Goal: Task Accomplishment & Management: Complete application form

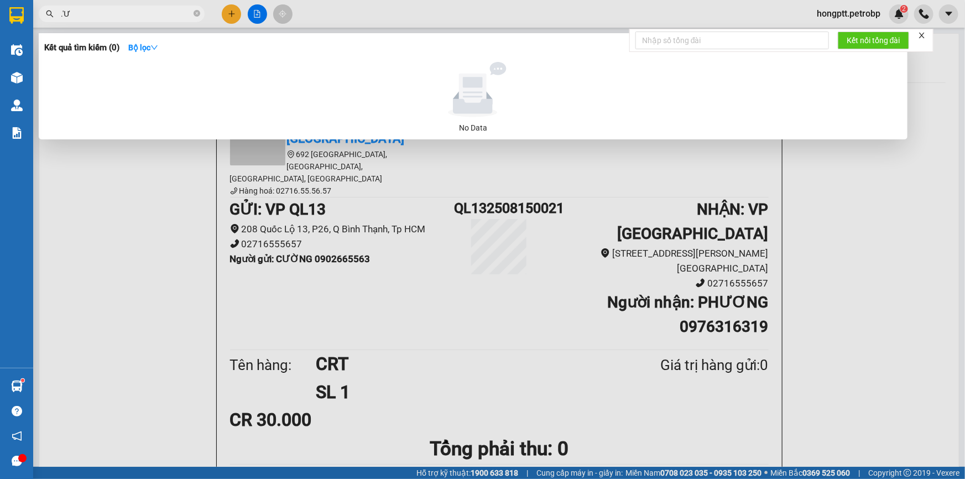
click at [247, 215] on div at bounding box center [482, 239] width 965 height 479
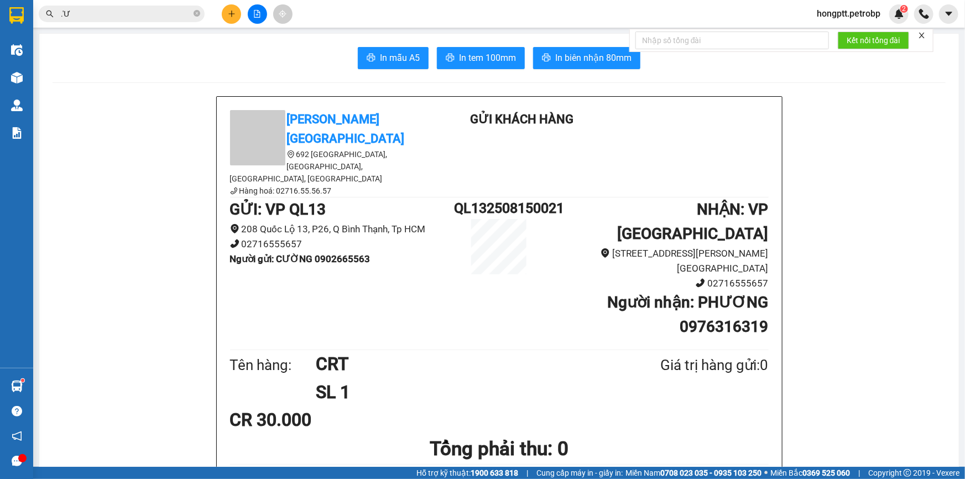
click at [230, 7] on button at bounding box center [231, 13] width 19 height 19
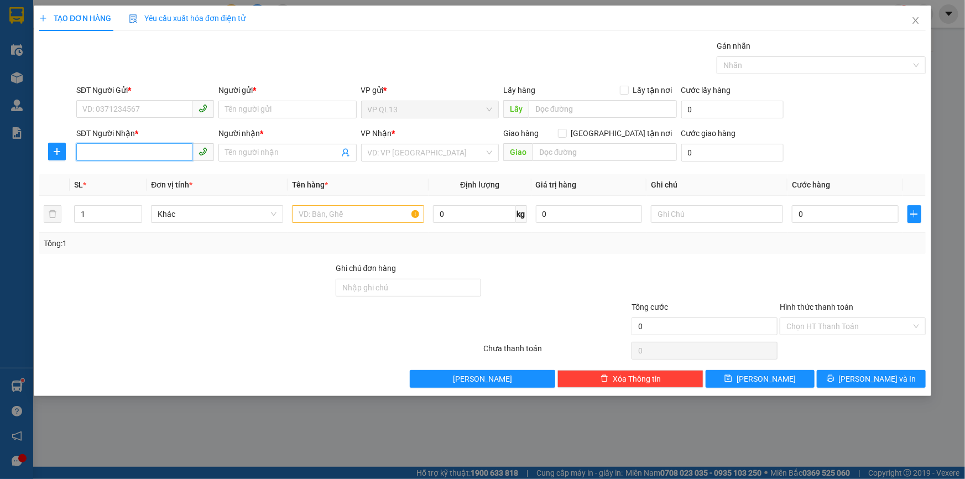
click at [152, 153] on input "SĐT Người Nhận *" at bounding box center [134, 152] width 116 height 18
type input "0888112299"
click at [132, 171] on div "0888112299 - [PERSON_NAME]" at bounding box center [145, 175] width 124 height 12
type input "[PERSON_NAME]"
type input "40.000"
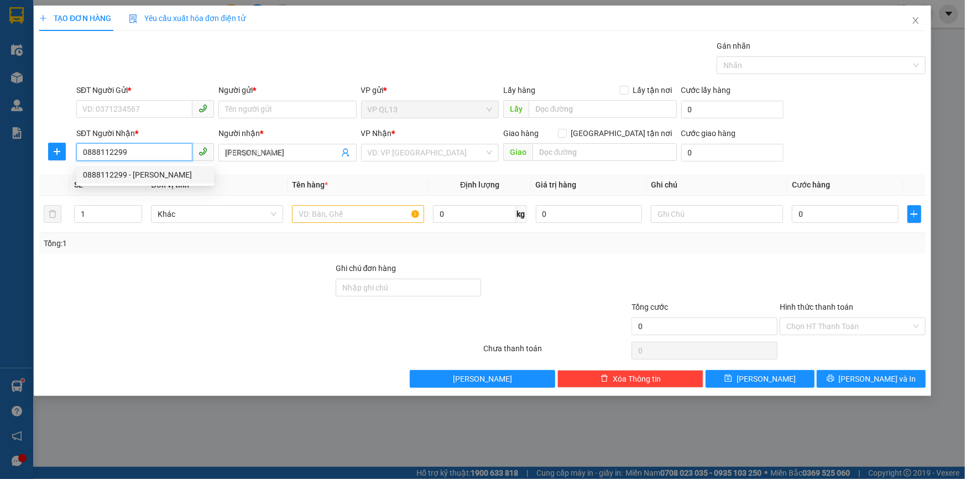
type input "40.000"
type input "0888112299"
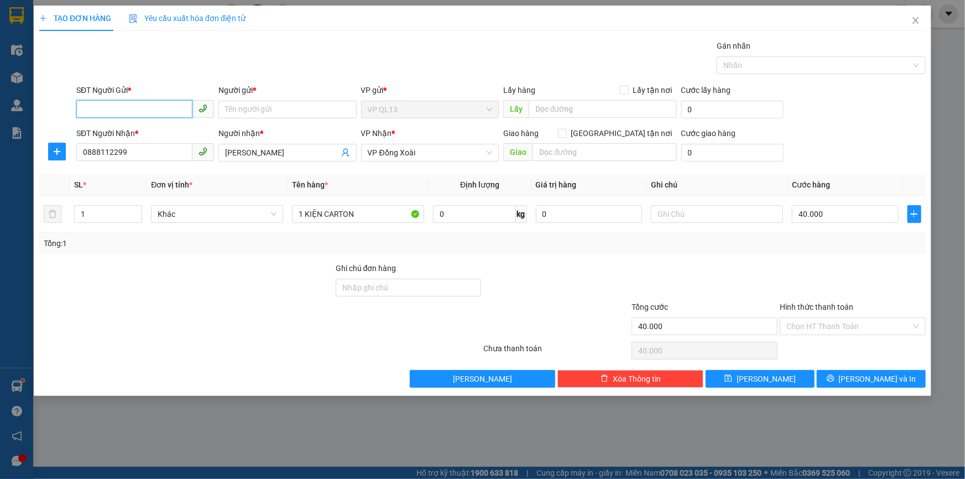
click at [153, 110] on input "SĐT Người Gửi *" at bounding box center [134, 109] width 116 height 18
click at [149, 130] on div "0904962214 - THU" at bounding box center [145, 132] width 124 height 12
type input "0904962214"
type input "THU"
click at [729, 218] on input "text" at bounding box center [717, 214] width 132 height 18
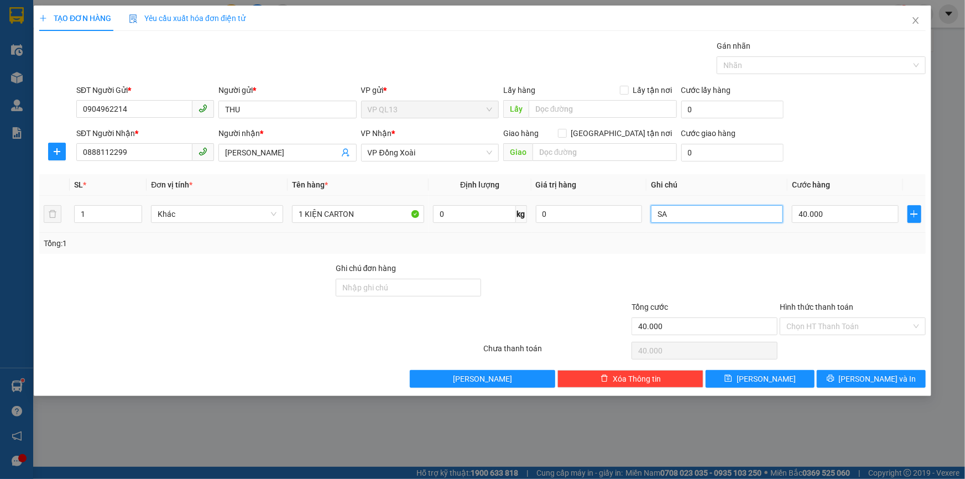
type input "S"
click at [665, 213] on input "text" at bounding box center [717, 214] width 132 height 18
type input "S"
type input "SÁNG MAI NHẬN"
click at [785, 251] on div "Tổng: 1" at bounding box center [482, 243] width 886 height 21
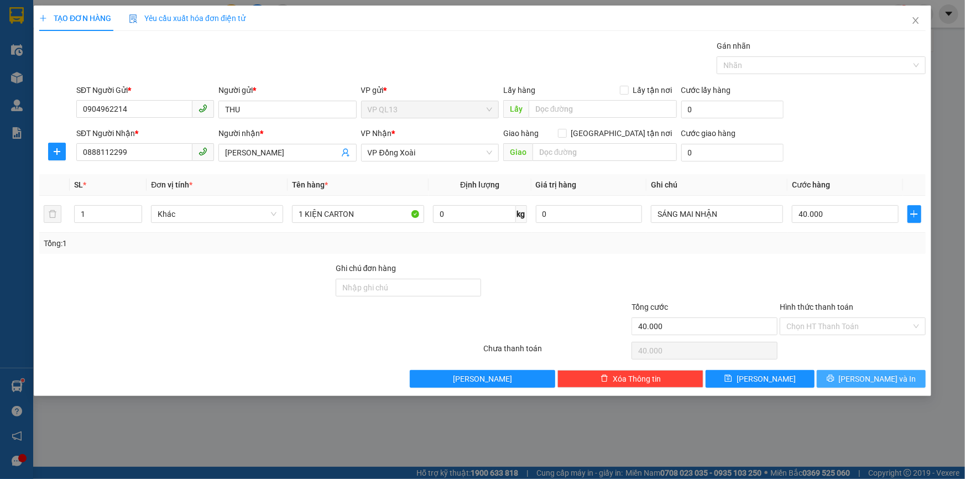
click at [884, 373] on span "[PERSON_NAME] và In" at bounding box center [877, 379] width 77 height 12
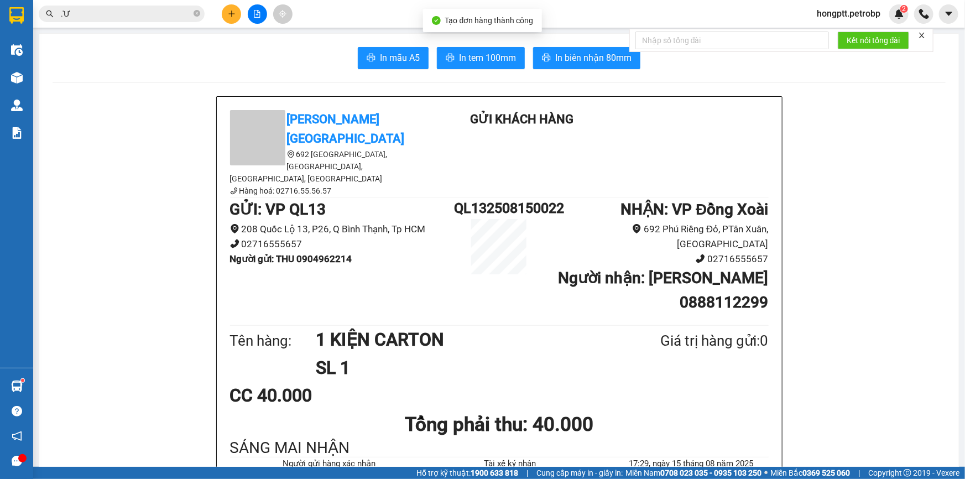
click at [592, 65] on button "In biên nhận 80mm" at bounding box center [586, 58] width 107 height 22
click at [493, 51] on span "In tem 100mm" at bounding box center [487, 58] width 57 height 14
click at [221, 19] on div at bounding box center [257, 13] width 83 height 19
click at [236, 10] on button at bounding box center [231, 13] width 19 height 19
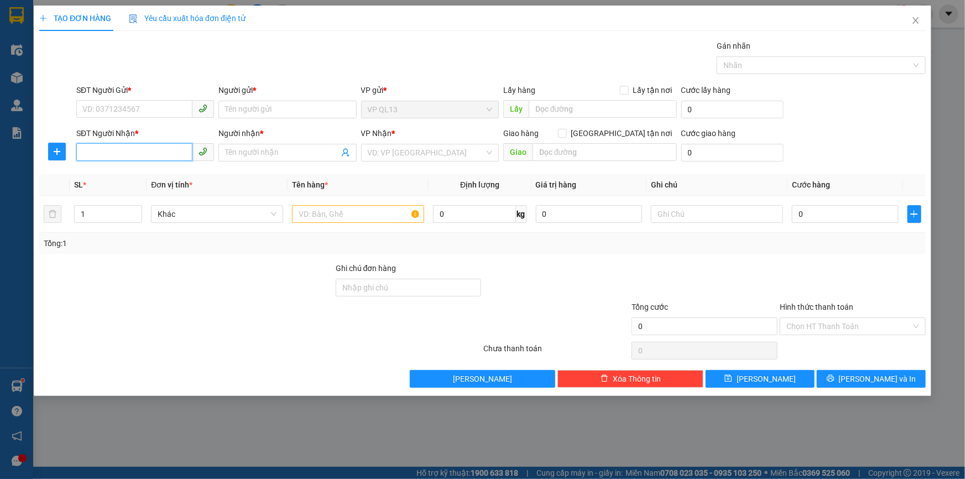
click at [161, 149] on input "SĐT Người Nhận *" at bounding box center [134, 152] width 116 height 18
type input "0983644137"
click at [172, 172] on div "0983644137 - BAY" at bounding box center [145, 175] width 124 height 12
type input "BAY"
type input "30.000"
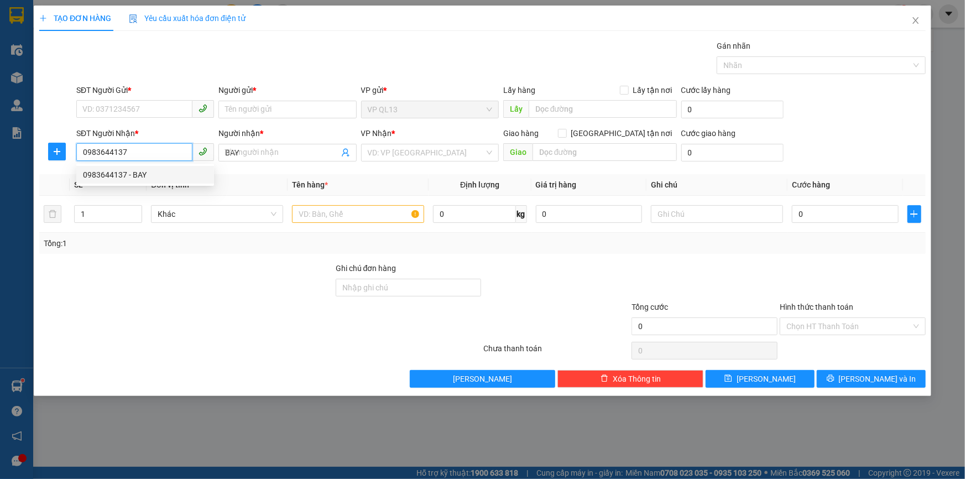
type input "30.000"
type input "0983644137"
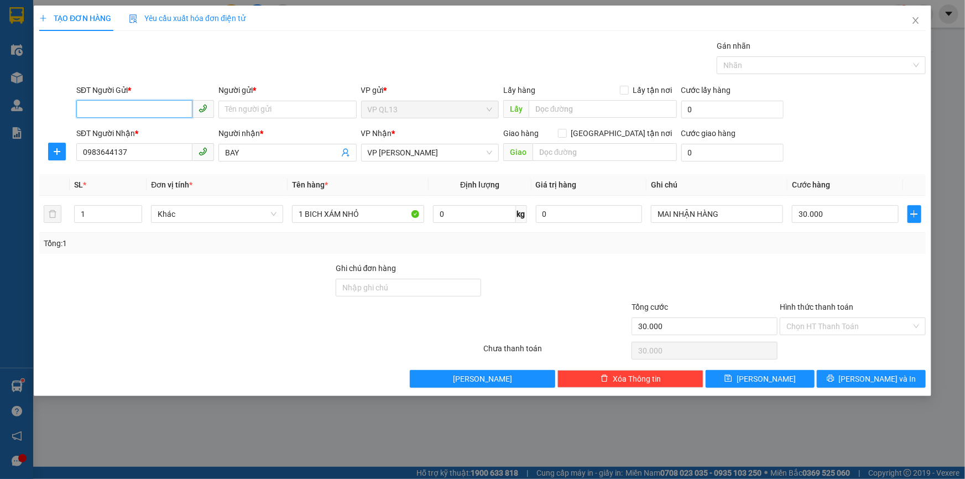
click at [155, 111] on input "SĐT Người Gửi *" at bounding box center [134, 109] width 116 height 18
click at [159, 127] on div "0945231234 - nguyên" at bounding box center [145, 132] width 124 height 12
type input "0945231234"
type input "nguyên"
click at [587, 147] on input "text" at bounding box center [604, 152] width 144 height 18
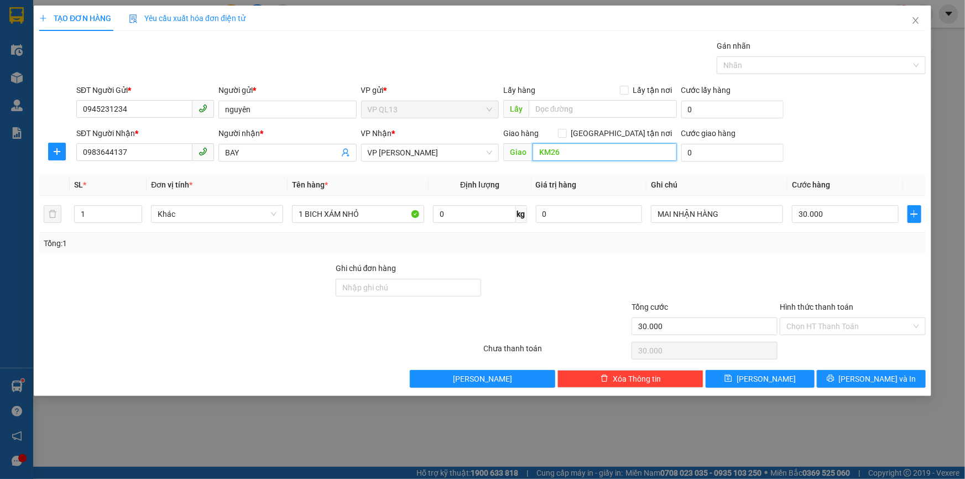
click at [543, 150] on input "KM26" at bounding box center [604, 152] width 144 height 18
type input "KM26"
click at [645, 269] on div at bounding box center [704, 281] width 148 height 39
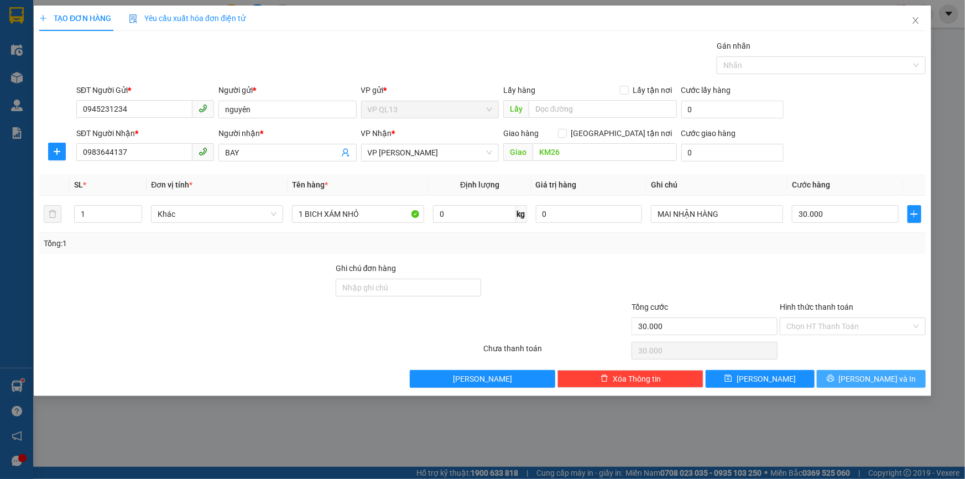
click at [834, 377] on icon "printer" at bounding box center [831, 378] width 8 height 8
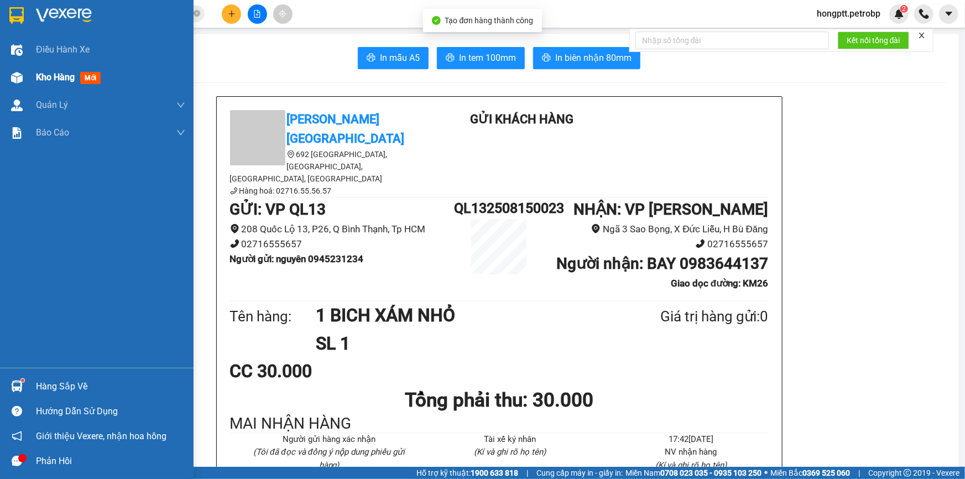
click at [44, 81] on span "Kho hàng" at bounding box center [55, 77] width 39 height 11
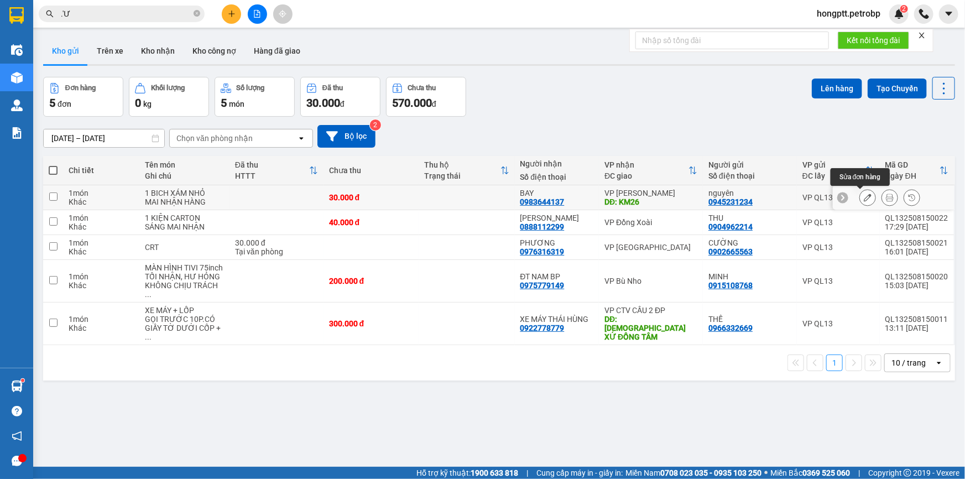
click at [860, 197] on button at bounding box center [867, 197] width 15 height 19
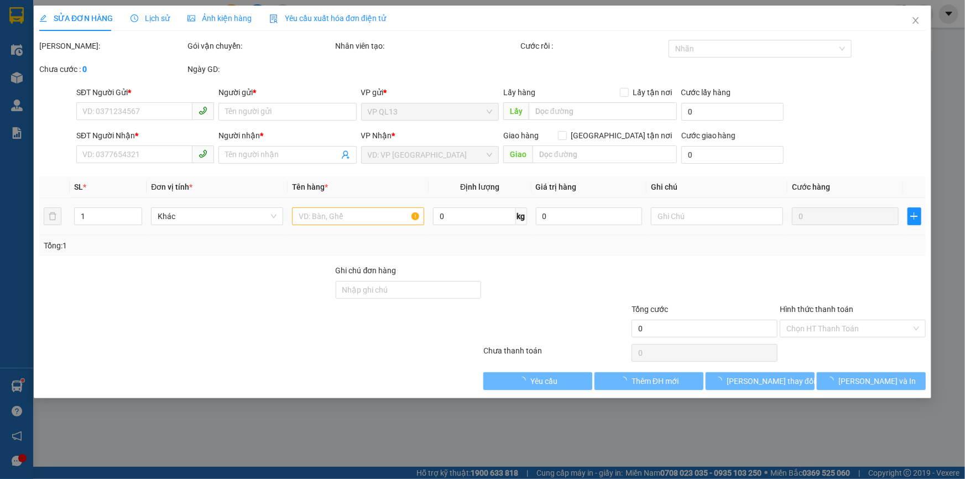
type input "0945231234"
type input "nguyên"
type input "0983644137"
type input "BAY"
type input "KM26"
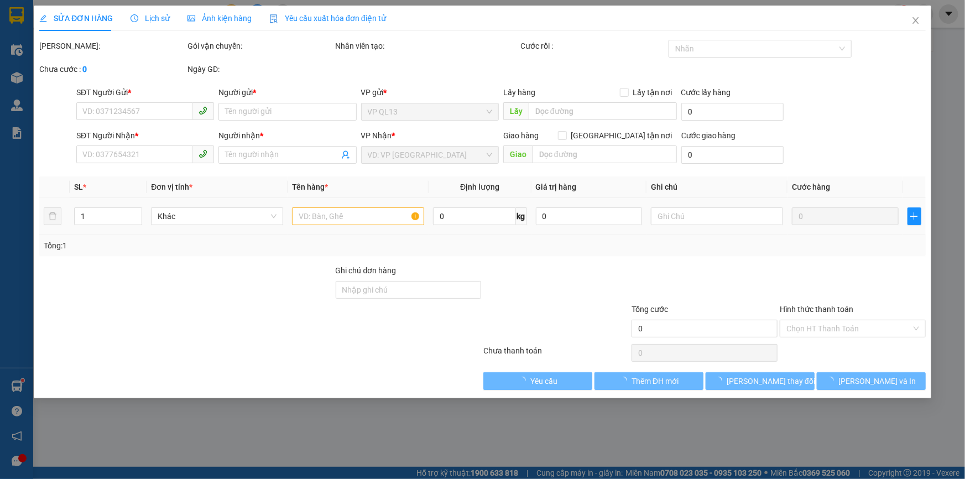
type input "30.000"
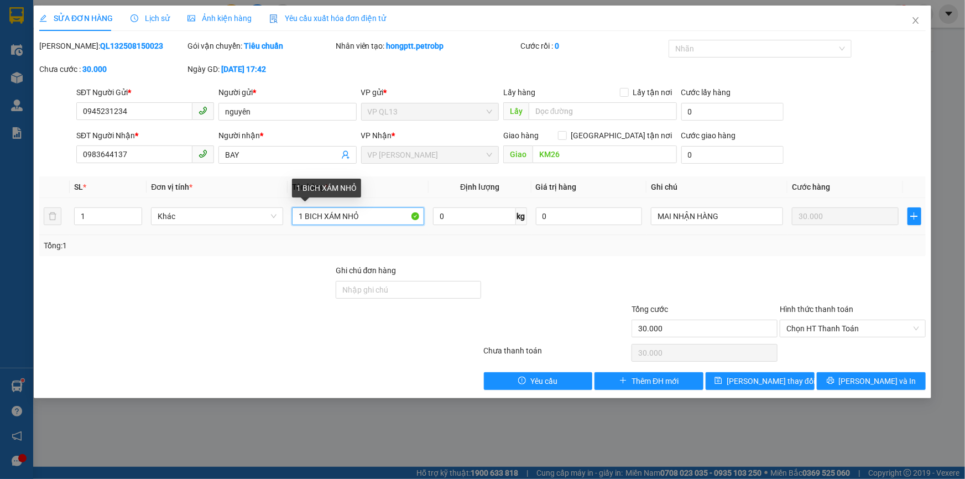
click at [347, 216] on input "1 BICH XÁM NHỎ" at bounding box center [358, 216] width 132 height 18
click at [347, 217] on input "1 BICH XÁM NHỎ" at bounding box center [358, 216] width 132 height 18
type input "KIỆN ĐEN"
click at [583, 270] on div at bounding box center [556, 283] width 148 height 39
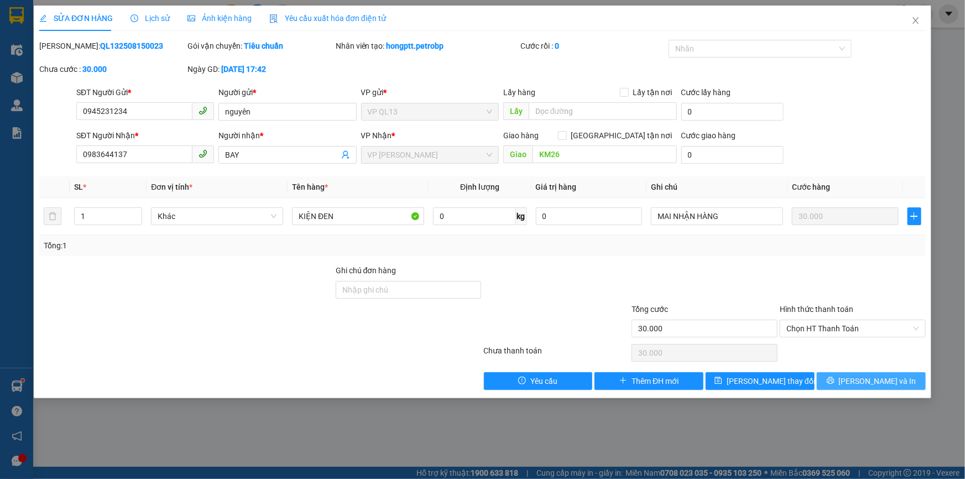
click at [862, 376] on span "[PERSON_NAME] và In" at bounding box center [877, 381] width 77 height 12
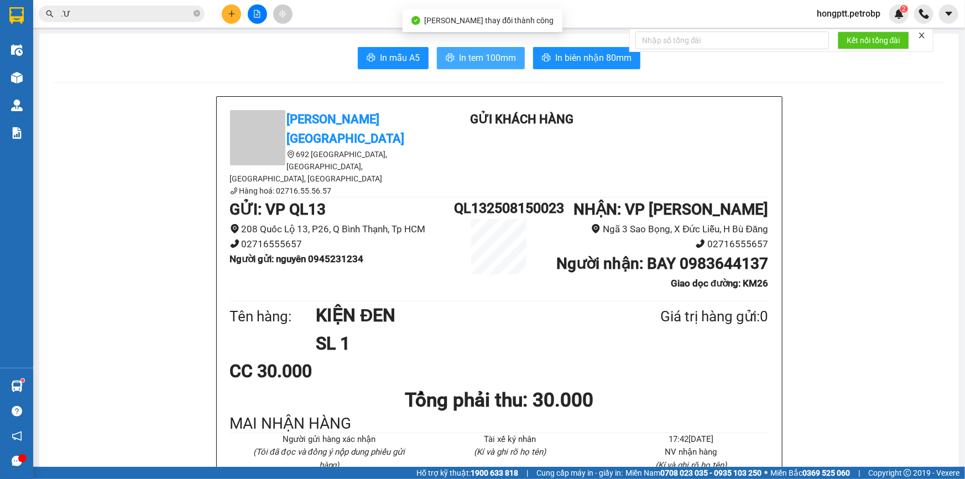
click at [485, 61] on span "In tem 100mm" at bounding box center [487, 58] width 57 height 14
click at [233, 23] on button at bounding box center [231, 13] width 19 height 19
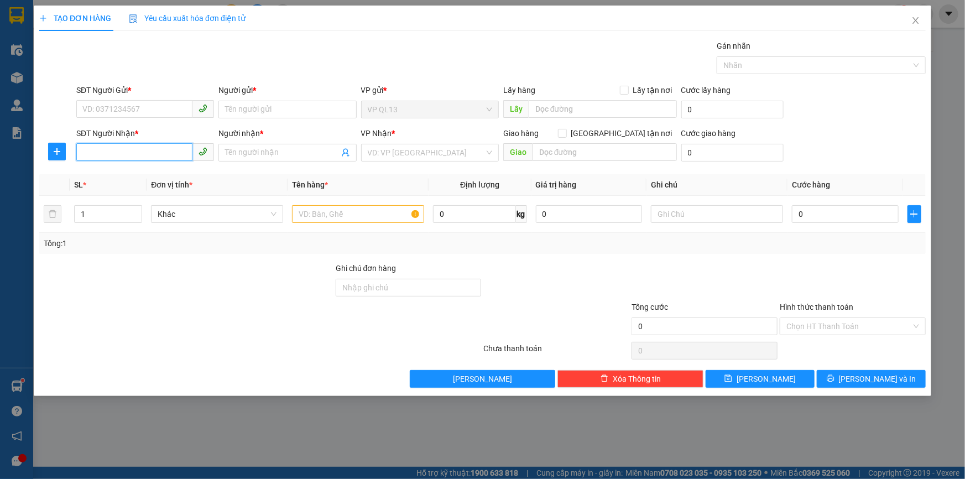
click at [162, 155] on input "SĐT Người Nhận *" at bounding box center [134, 152] width 116 height 18
type input "0898533979"
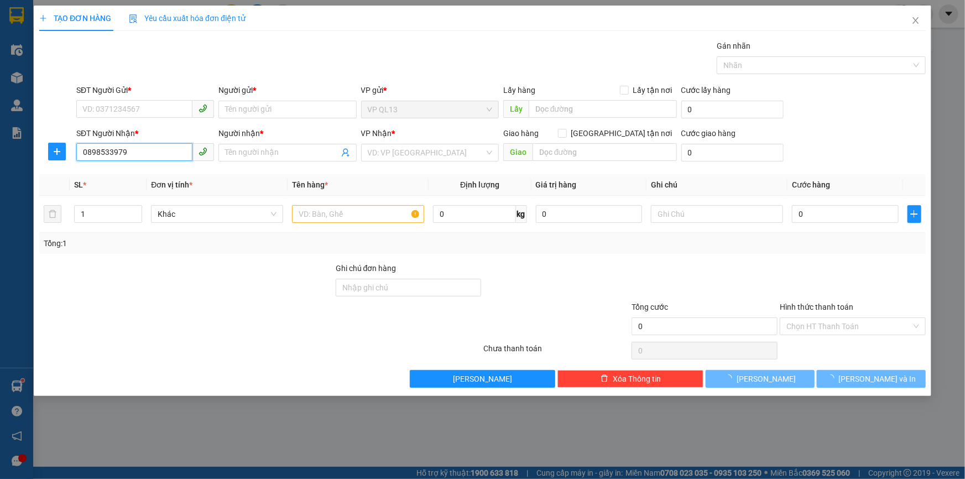
click at [163, 155] on input "0898533979" at bounding box center [134, 152] width 116 height 18
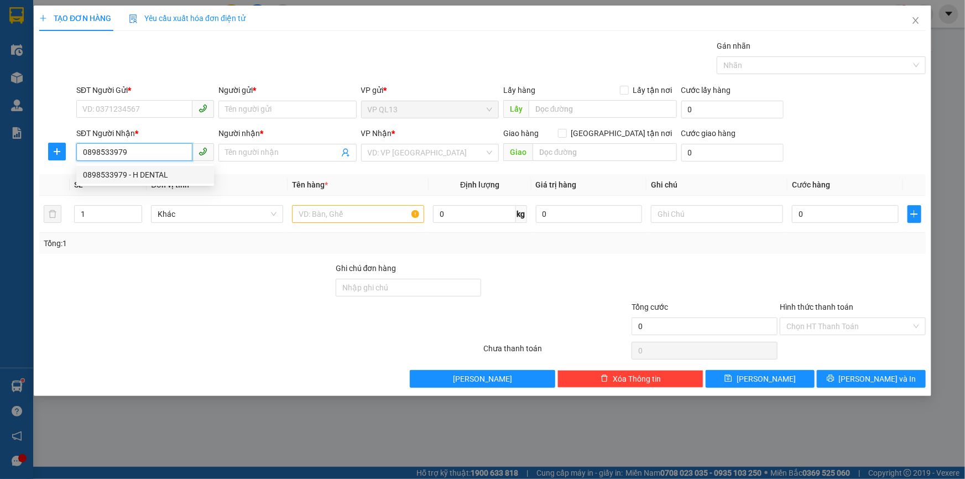
click at [176, 174] on div "0898533979 - H DENTAL" at bounding box center [145, 175] width 124 height 12
type input "H DENTAL"
type input "30.000"
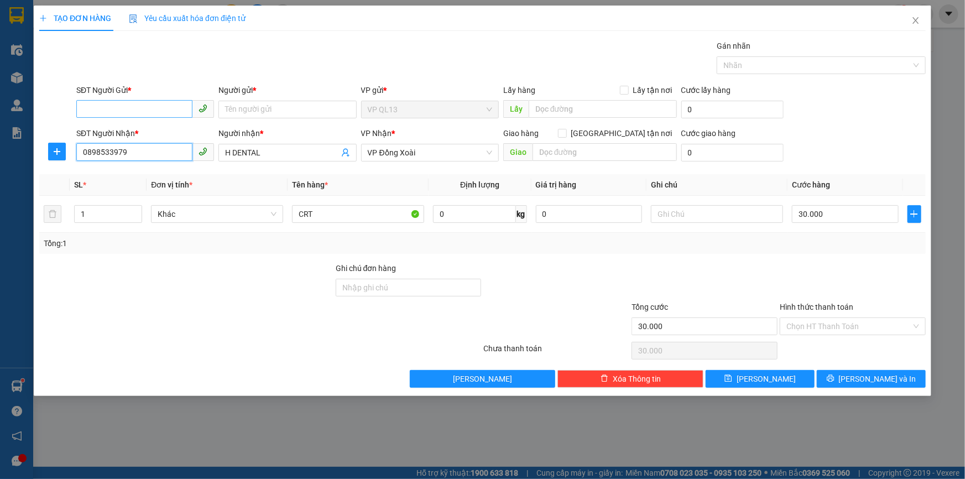
type input "0898533979"
click at [153, 113] on input "SĐT Người Gửi *" at bounding box center [134, 109] width 116 height 18
click at [155, 136] on div "0901184567 - LAB [PERSON_NAME]" at bounding box center [145, 132] width 125 height 12
type input "0901184567"
type input "LAB [PERSON_NAME]"
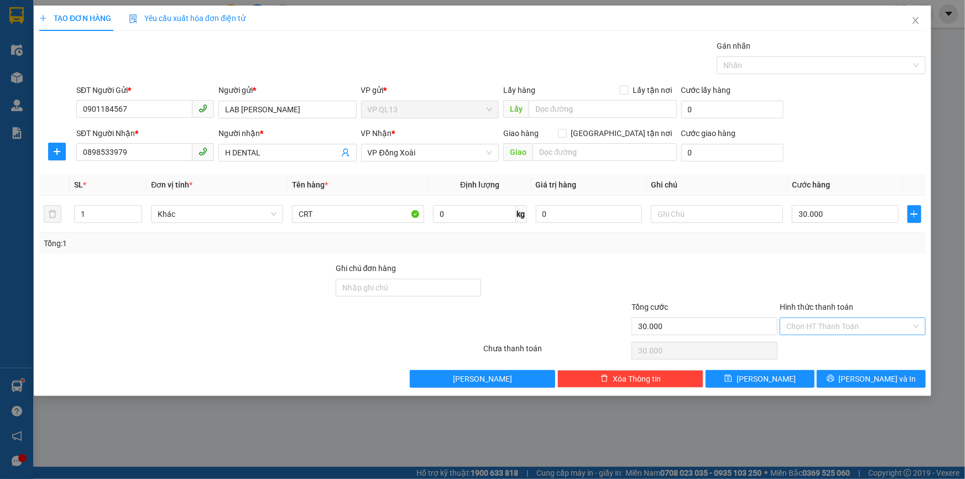
click at [823, 318] on input "Hình thức thanh toán" at bounding box center [848, 326] width 125 height 17
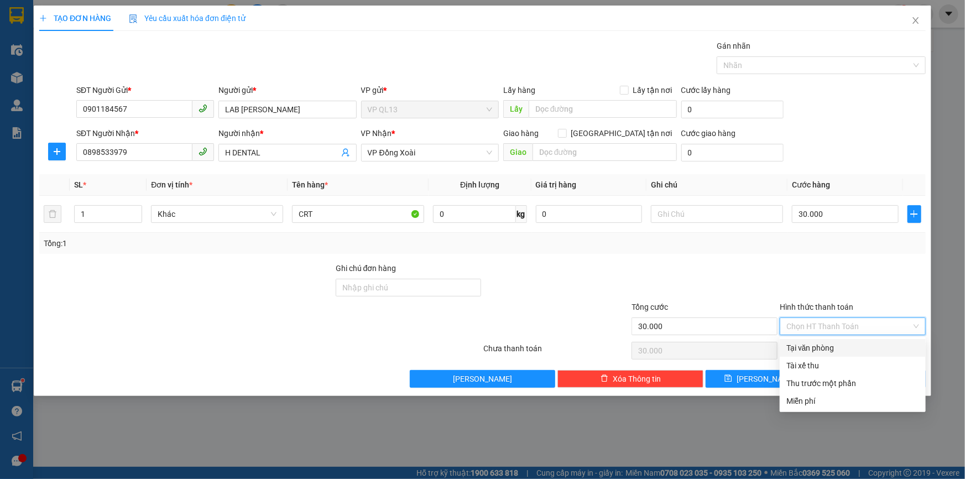
click at [822, 340] on div "Tại văn phòng" at bounding box center [853, 348] width 146 height 18
type input "0"
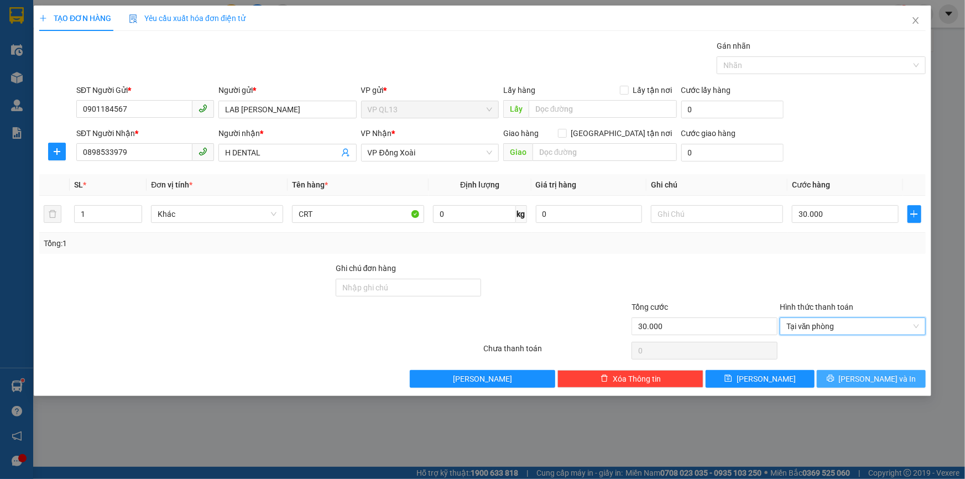
click at [855, 373] on button "[PERSON_NAME] và In" at bounding box center [871, 379] width 109 height 18
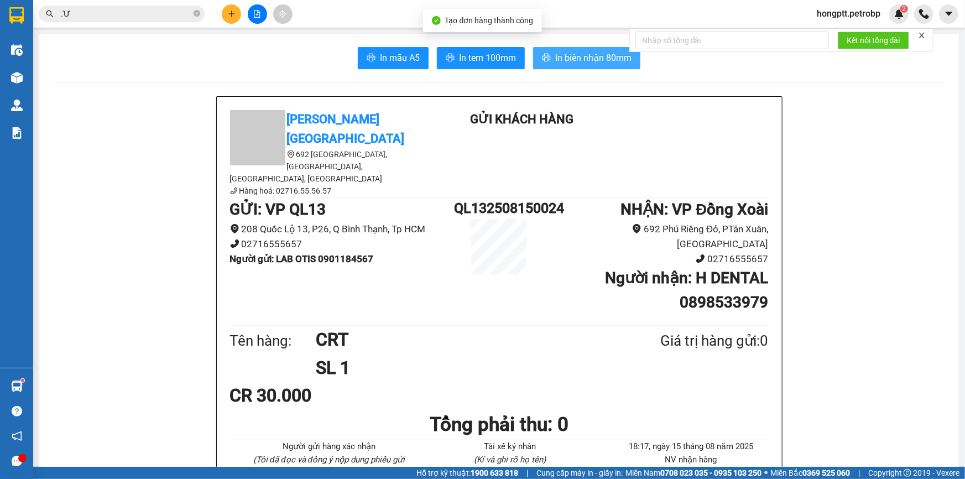
click at [574, 65] on button "In biên nhận 80mm" at bounding box center [586, 58] width 107 height 22
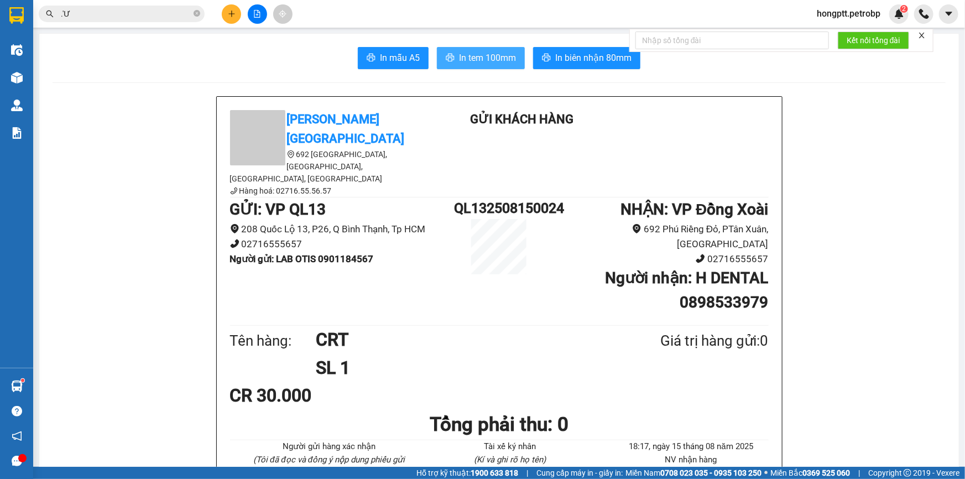
click at [475, 54] on span "In tem 100mm" at bounding box center [487, 58] width 57 height 14
